Goal: Information Seeking & Learning: Learn about a topic

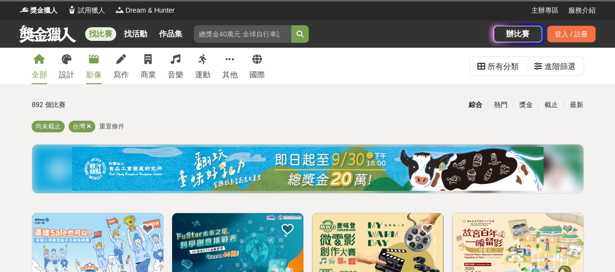
click at [101, 82] on link "影像" at bounding box center [94, 66] width 16 height 36
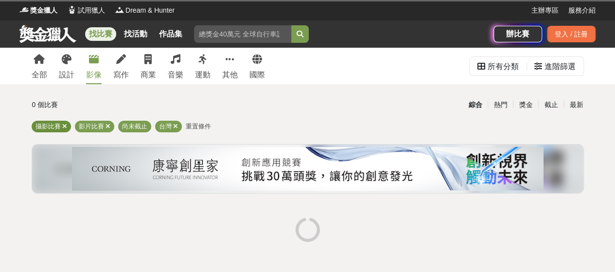
click at [63, 127] on icon at bounding box center [64, 126] width 5 height 6
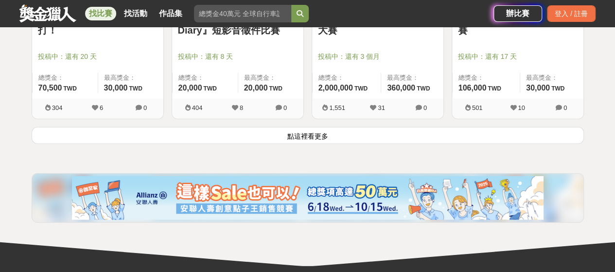
scroll to position [1333, 0]
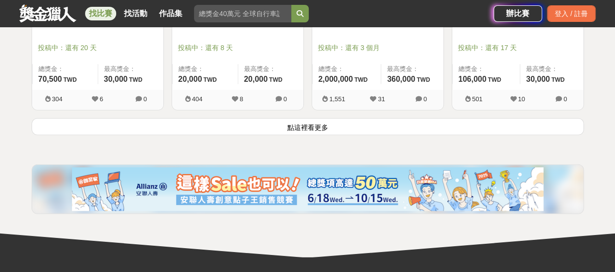
click at [315, 126] on button "點這裡看更多" at bounding box center [308, 126] width 552 height 17
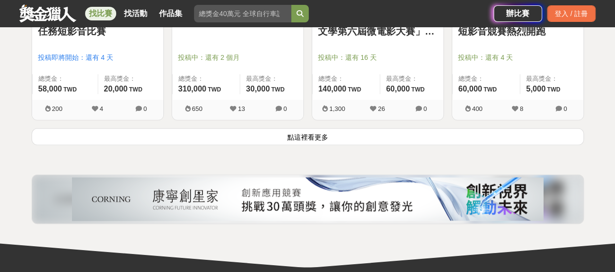
scroll to position [2577, 0]
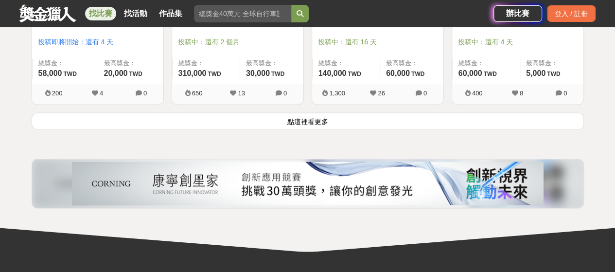
click at [332, 117] on button "點這裡看更多" at bounding box center [308, 120] width 552 height 17
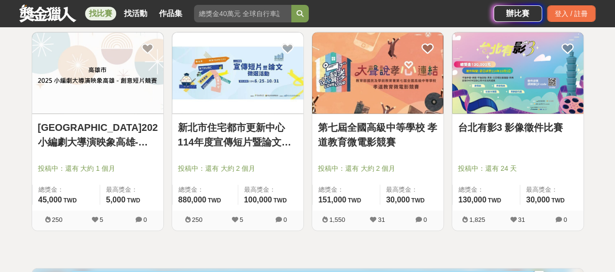
scroll to position [2889, 0]
